Goal: Obtain resource: Obtain resource

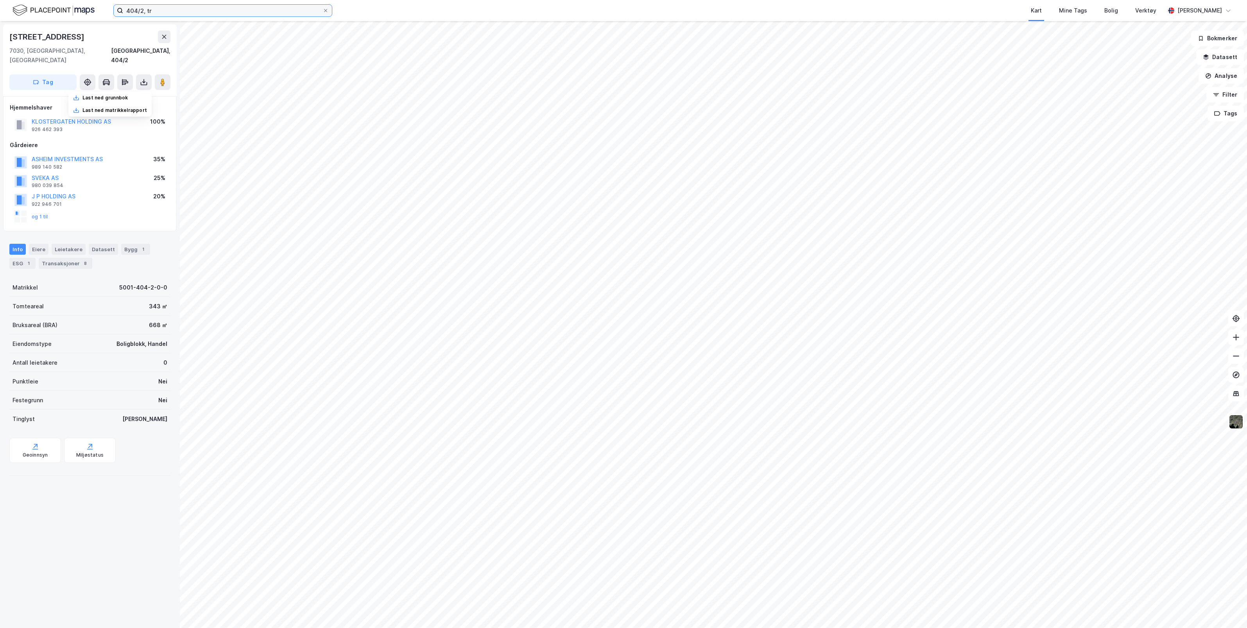
click at [241, 14] on input "404/2, tr" at bounding box center [222, 11] width 199 height 12
click at [326, 10] on icon at bounding box center [325, 10] width 3 height 3
click at [323, 10] on input "404/2, tr" at bounding box center [222, 11] width 199 height 12
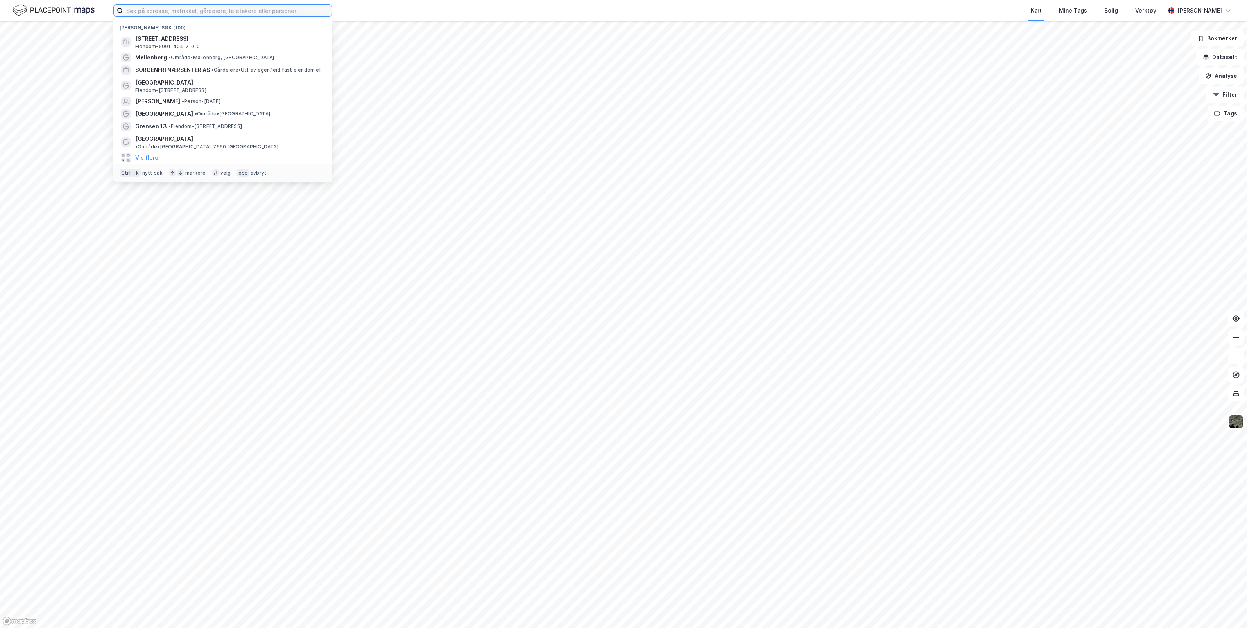
click at [253, 11] on input at bounding box center [227, 11] width 209 height 12
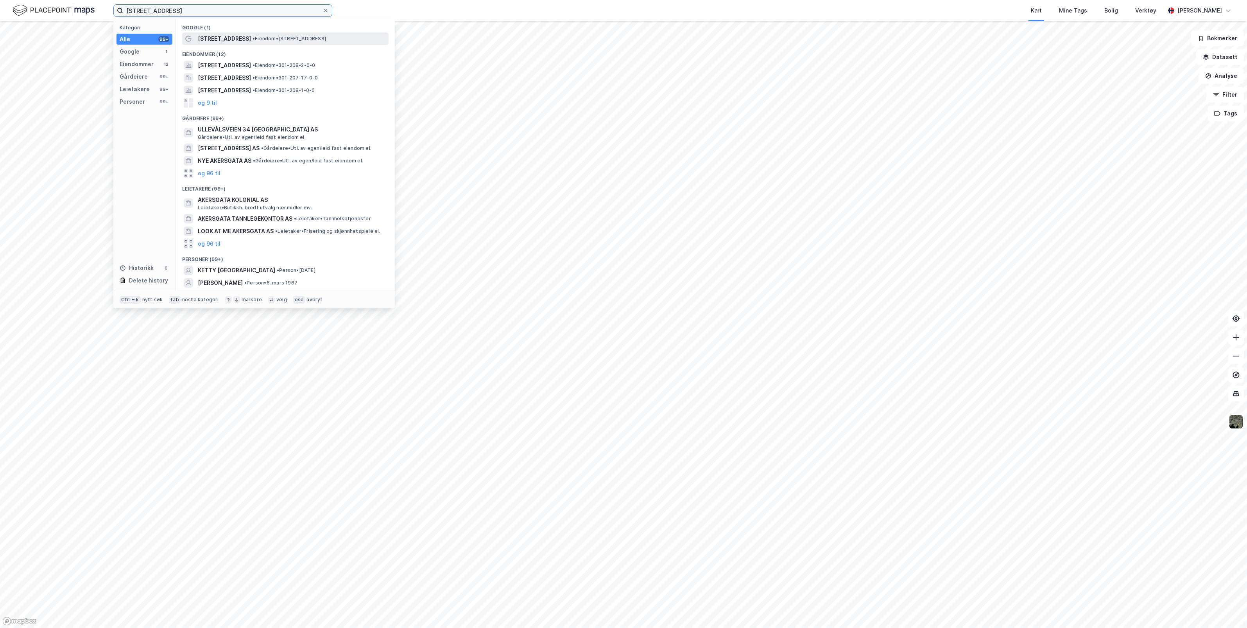
type input "[STREET_ADDRESS]"
click at [255, 38] on span "• Eiendom • [STREET_ADDRESS]" at bounding box center [290, 39] width 74 height 6
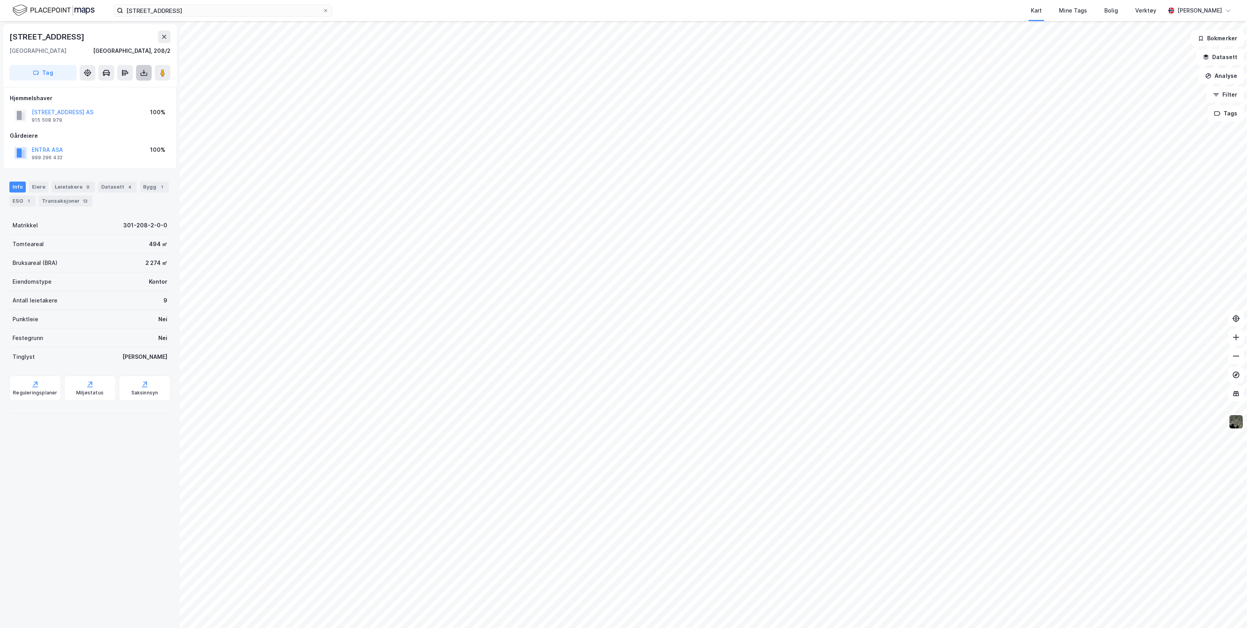
click at [141, 73] on icon at bounding box center [144, 74] width 7 height 3
click at [126, 87] on div "Last ned grunnbok" at bounding box center [105, 88] width 45 height 6
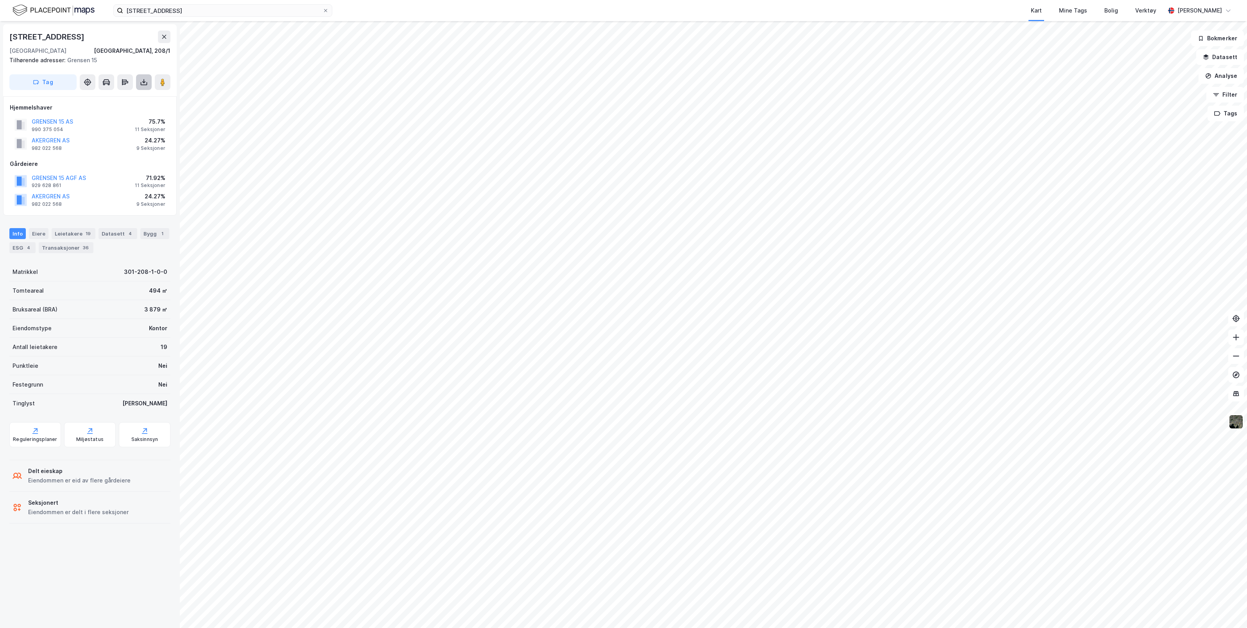
click at [142, 83] on icon at bounding box center [144, 82] width 8 height 8
click at [140, 97] on div "Last ned grunnbok" at bounding box center [109, 98] width 83 height 13
